Goal: Information Seeking & Learning: Learn about a topic

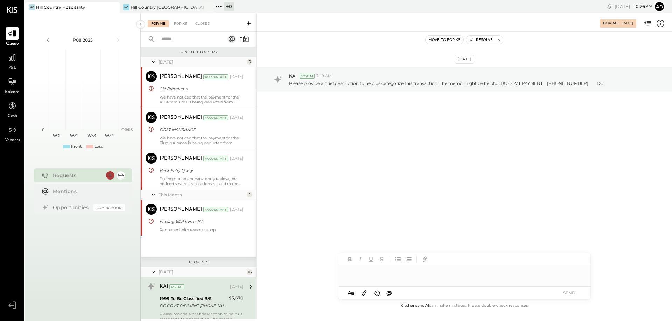
scroll to position [118, 0]
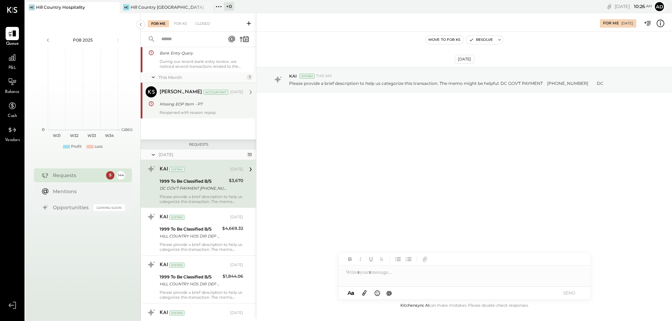
click at [208, 113] on div "Reopened with reason: repop" at bounding box center [202, 112] width 84 height 5
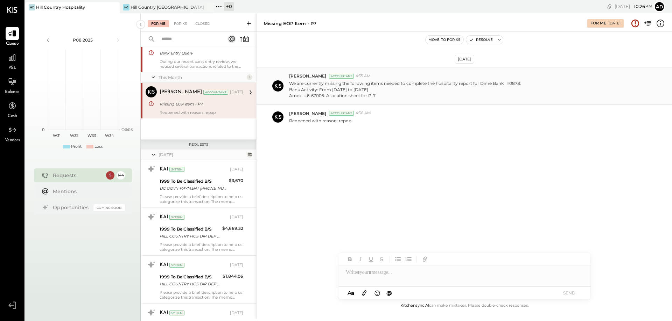
click at [372, 93] on p "We are currently missing the following items needed to complete the hospitality…" at bounding box center [405, 89] width 232 height 19
click at [193, 66] on div "During our recent bank entry review, we noticed several transactions related to…" at bounding box center [202, 64] width 84 height 10
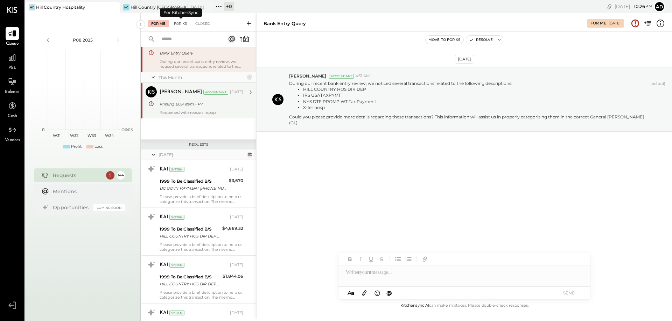
click at [181, 26] on div "For KS" at bounding box center [180, 23] width 20 height 7
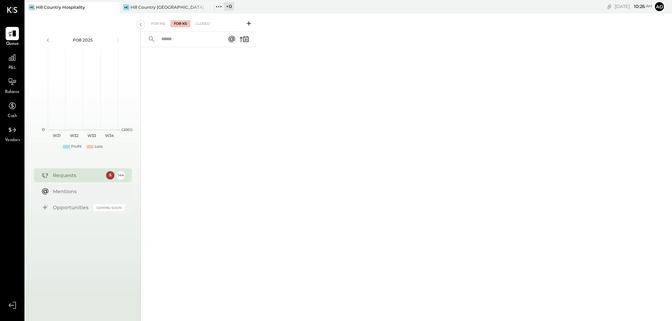
click at [183, 38] on input "text" at bounding box center [188, 40] width 63 height 12
click at [154, 24] on div "For Me" at bounding box center [158, 23] width 21 height 7
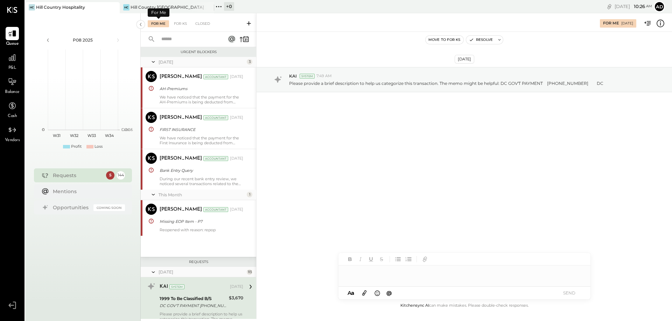
scroll to position [118, 0]
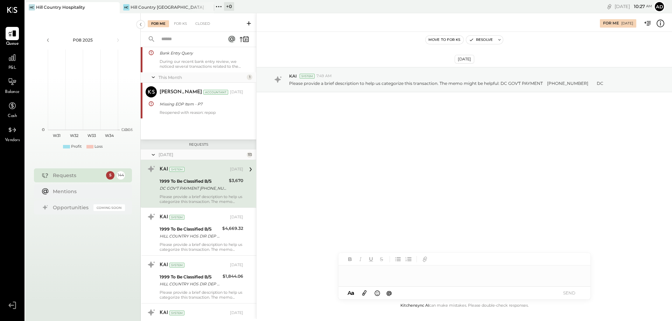
click at [21, 32] on div "Queue" at bounding box center [12, 37] width 20 height 20
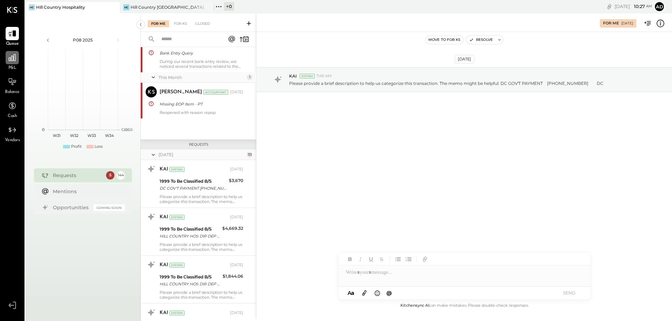
click at [16, 58] on icon at bounding box center [12, 57] width 9 height 9
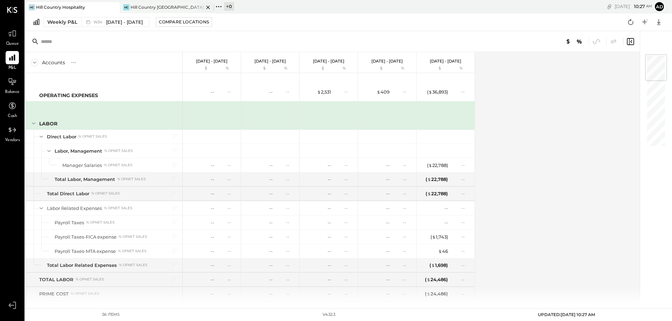
click at [150, 5] on div "Hill Country [GEOGRAPHIC_DATA]" at bounding box center [166, 7] width 73 height 6
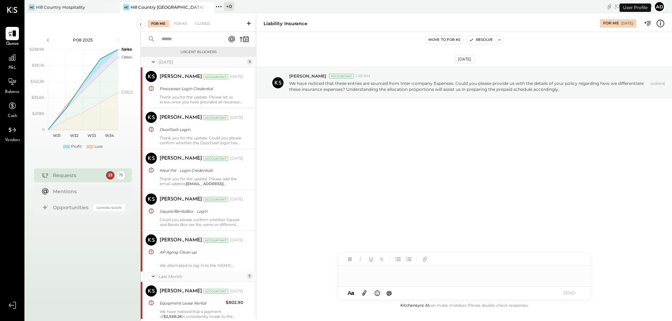
scroll to position [1030, 0]
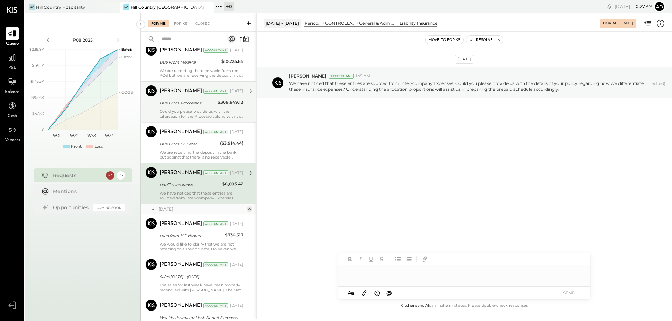
click at [190, 107] on div "Due From Proccessor" at bounding box center [188, 103] width 56 height 7
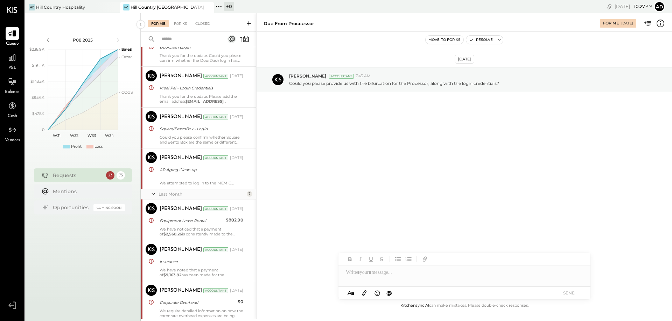
scroll to position [140, 0]
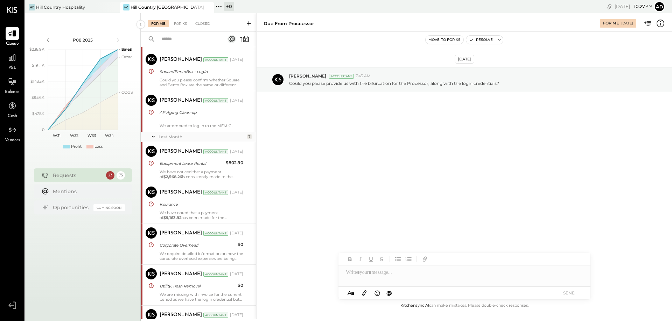
click at [185, 133] on div "Last Month 7" at bounding box center [198, 137] width 115 height 10
click at [173, 136] on div "Last Month" at bounding box center [201, 137] width 86 height 6
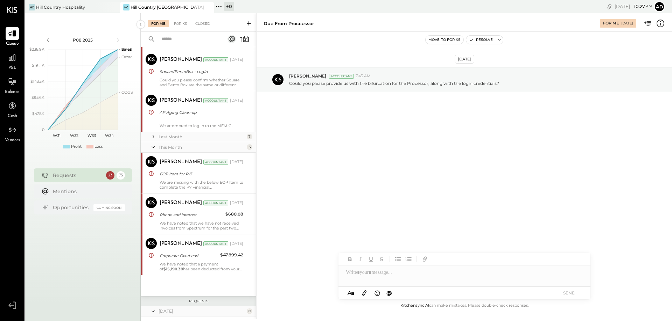
click at [173, 136] on div "Last Month" at bounding box center [201, 137] width 86 height 6
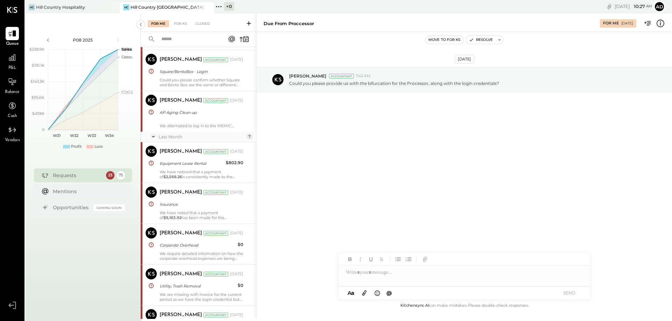
click at [173, 136] on div "Last Month" at bounding box center [201, 137] width 86 height 6
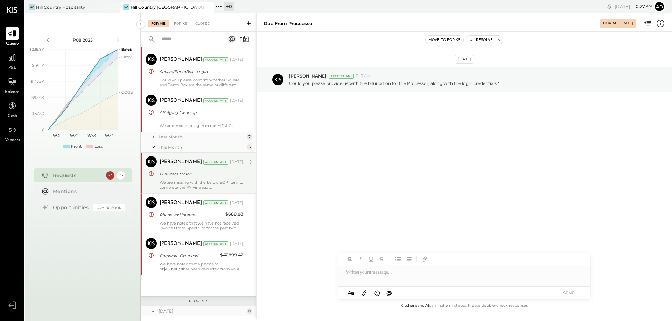
click at [184, 171] on div "EOP Item for P-7" at bounding box center [201, 174] width 82 height 7
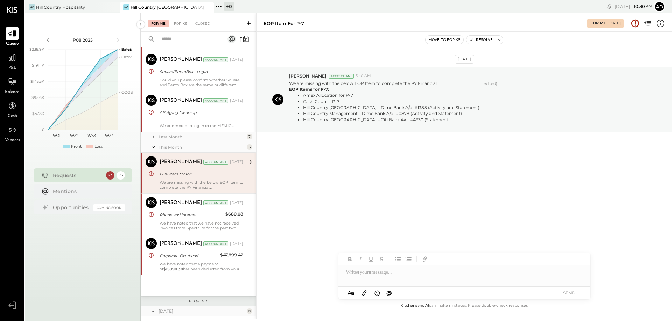
click at [174, 176] on div "EOP Item for P-7" at bounding box center [201, 174] width 82 height 7
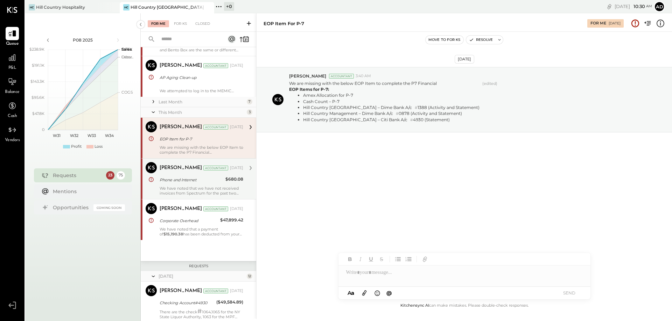
click at [174, 170] on div "[PERSON_NAME]" at bounding box center [181, 168] width 42 height 7
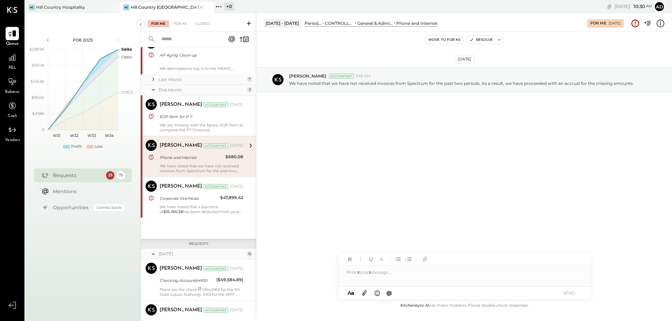
scroll to position [210, 0]
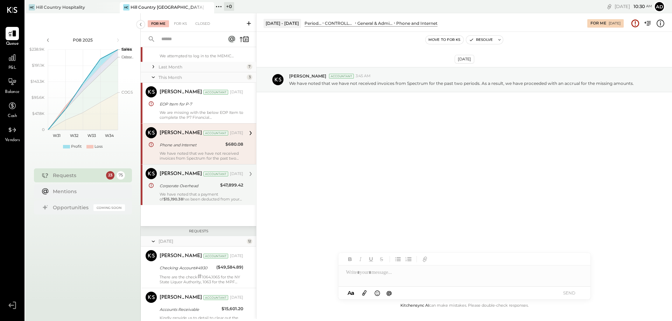
click at [181, 182] on div "Corporate Overhead" at bounding box center [189, 186] width 58 height 8
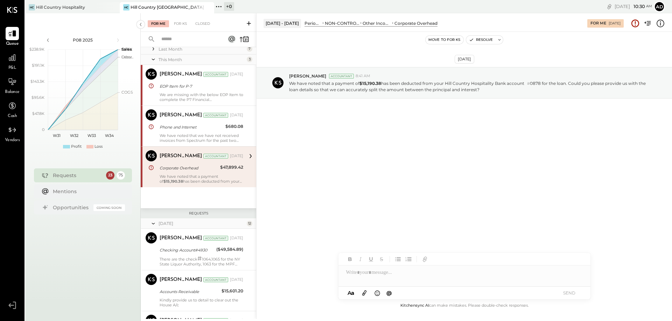
scroll to position [245, 0]
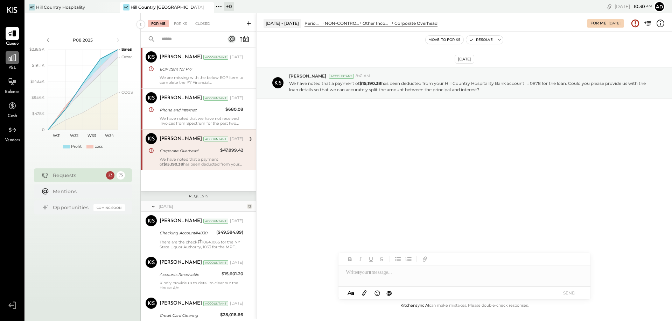
click at [12, 58] on icon at bounding box center [12, 57] width 9 height 9
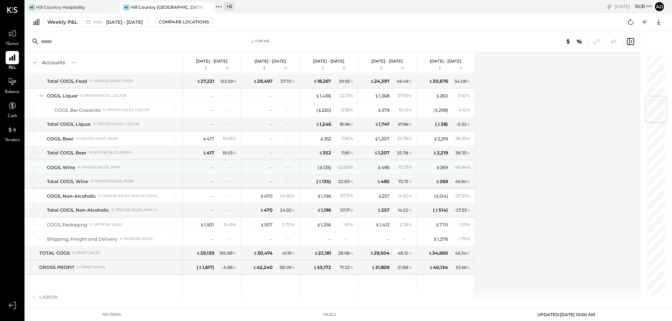
scroll to position [420, 0]
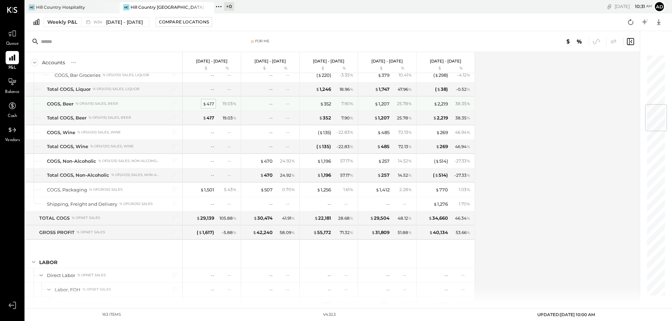
click at [210, 105] on div "$ 417" at bounding box center [209, 104] width 12 height 7
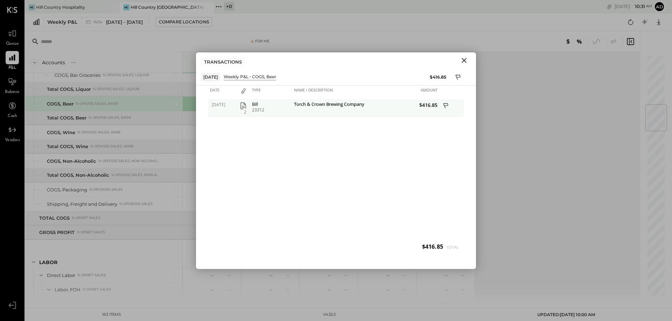
click at [241, 108] on icon "button" at bounding box center [243, 105] width 6 height 7
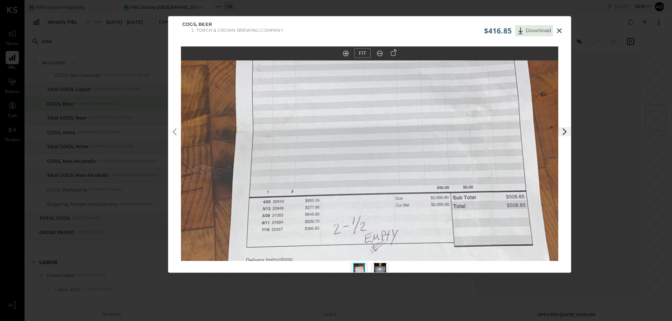
scroll to position [15, 0]
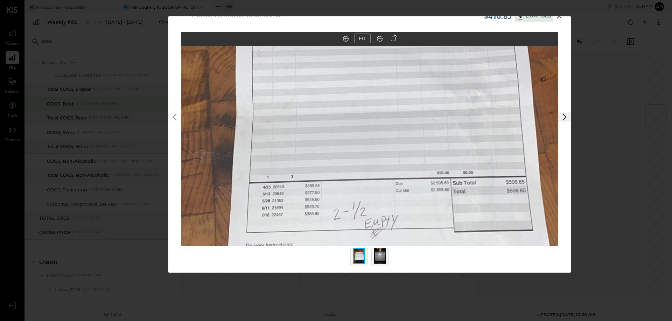
click at [357, 253] on img at bounding box center [359, 256] width 12 height 15
click at [382, 252] on img at bounding box center [380, 256] width 12 height 15
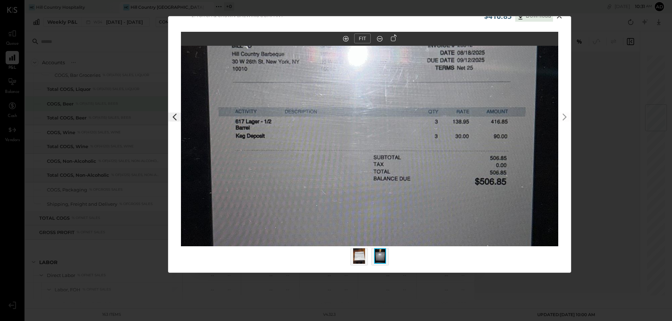
scroll to position [0, 0]
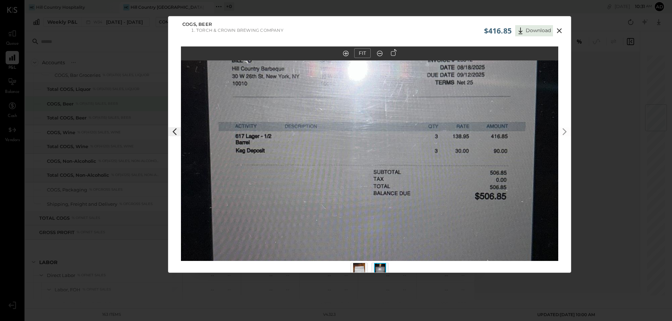
click at [559, 28] on icon at bounding box center [559, 31] width 8 height 8
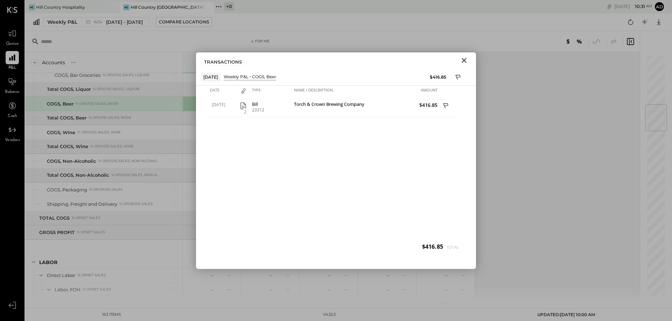
click at [463, 60] on icon "Close" at bounding box center [464, 60] width 8 height 8
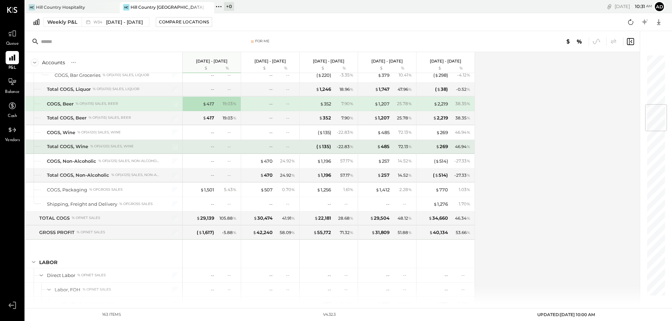
scroll to position [455, 0]
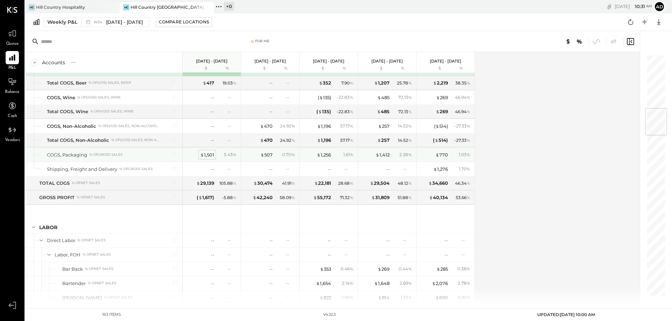
click at [211, 157] on div "$ 1,501" at bounding box center [207, 155] width 14 height 7
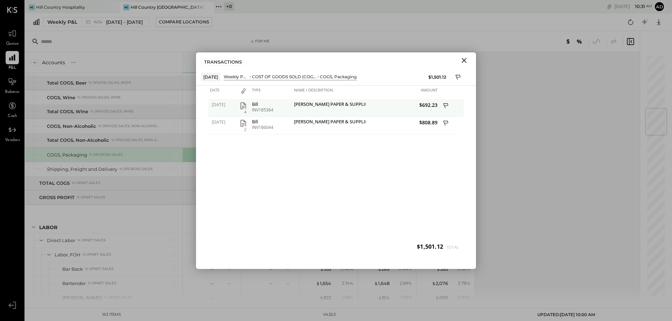
click at [243, 104] on icon "button" at bounding box center [243, 106] width 8 height 8
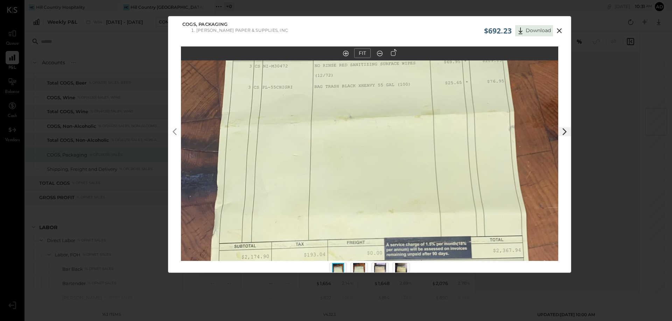
scroll to position [15, 0]
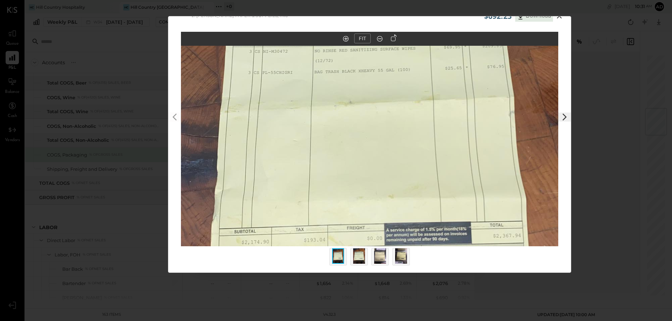
click at [378, 253] on img at bounding box center [380, 256] width 12 height 15
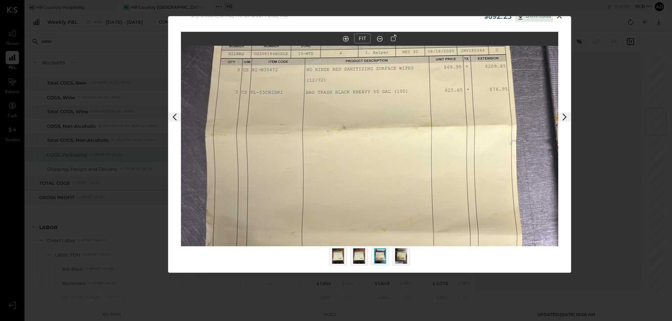
click at [398, 253] on img at bounding box center [401, 256] width 12 height 15
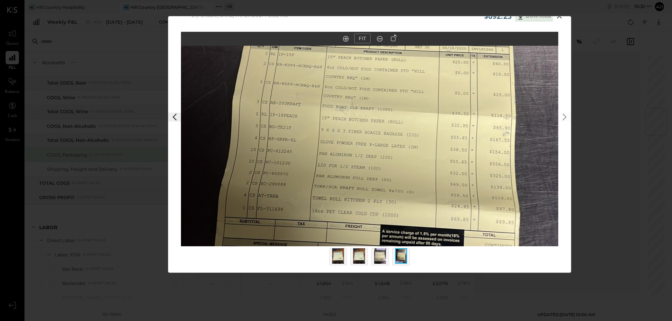
click at [362, 255] on img at bounding box center [359, 256] width 12 height 15
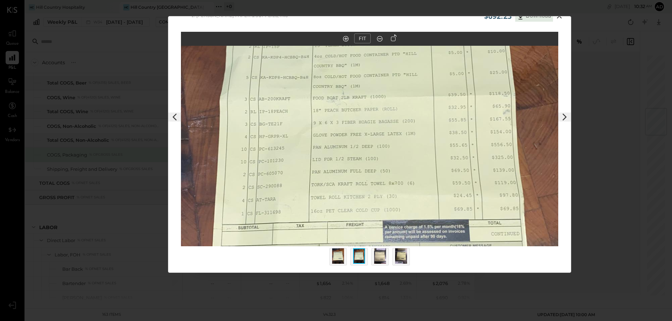
click at [334, 253] on img at bounding box center [338, 256] width 12 height 15
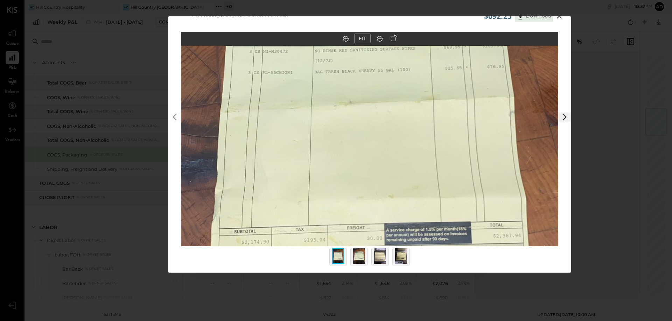
scroll to position [0, 0]
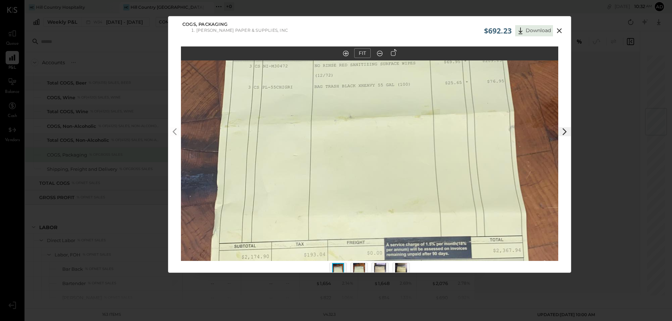
click at [557, 29] on icon at bounding box center [559, 30] width 5 height 5
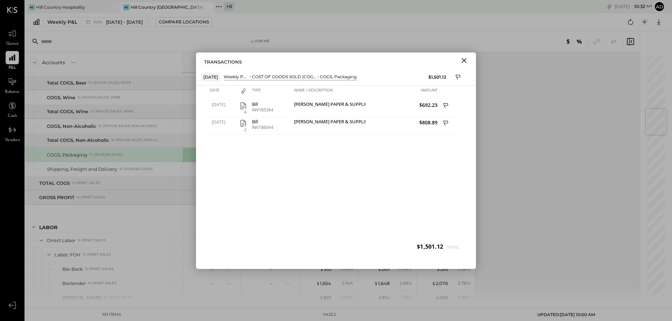
click at [462, 58] on icon "Close" at bounding box center [463, 60] width 5 height 5
